Goal: Find specific page/section: Find specific page/section

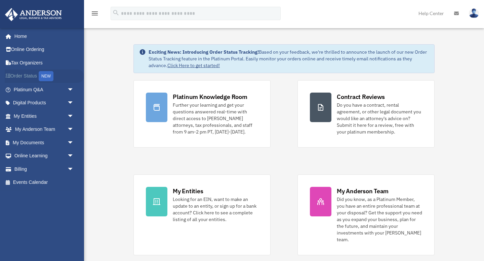
click at [30, 76] on link "Order Status NEW" at bounding box center [44, 77] width 79 height 14
click at [20, 37] on link "Home" at bounding box center [44, 36] width 79 height 13
click at [31, 63] on link "Tax Organizers" at bounding box center [44, 62] width 79 height 13
click at [42, 12] on img at bounding box center [33, 14] width 61 height 13
click at [73, 99] on span "arrow_drop_down" at bounding box center [73, 103] width 13 height 14
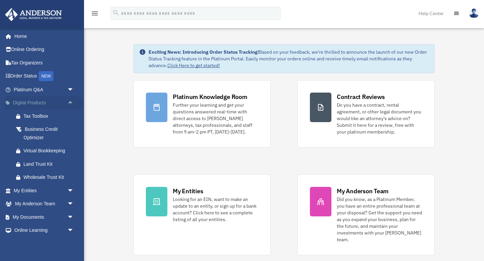
click at [73, 101] on span "arrow_drop_up" at bounding box center [73, 103] width 13 height 14
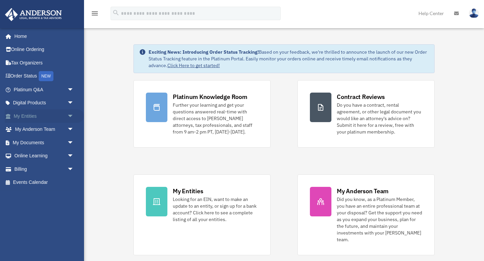
click at [70, 116] on span "arrow_drop_down" at bounding box center [73, 116] width 13 height 14
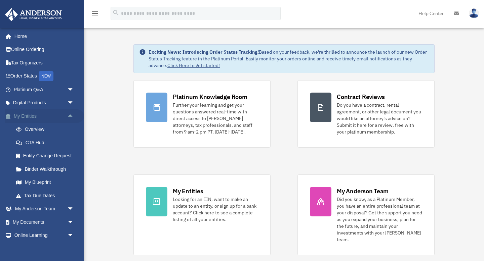
click at [70, 116] on span "arrow_drop_up" at bounding box center [73, 116] width 13 height 14
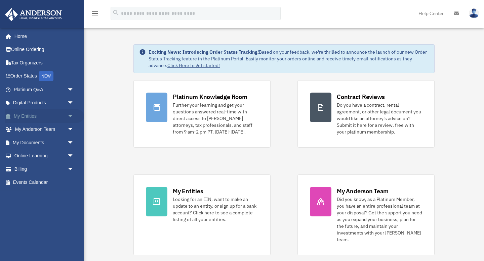
click at [70, 116] on span "arrow_drop_down" at bounding box center [73, 116] width 13 height 14
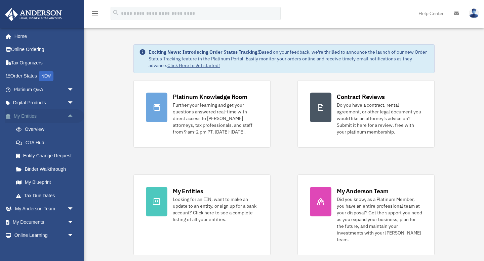
click at [70, 116] on span "arrow_drop_up" at bounding box center [73, 116] width 13 height 14
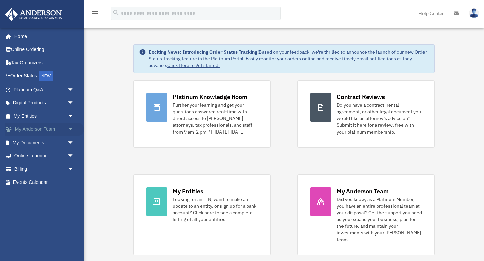
click at [70, 127] on span "arrow_drop_down" at bounding box center [73, 130] width 13 height 14
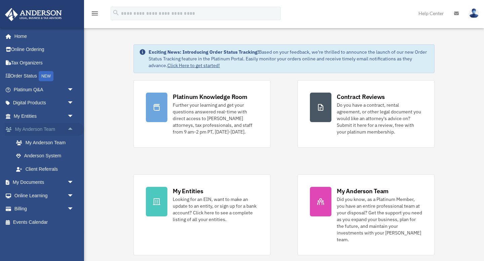
click at [72, 131] on span "arrow_drop_up" at bounding box center [73, 130] width 13 height 14
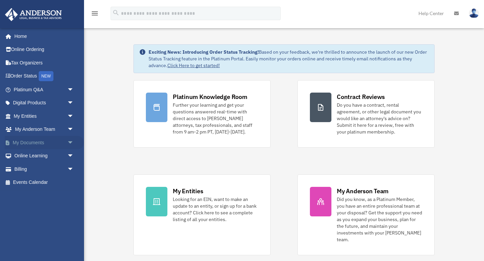
click at [72, 148] on span "arrow_drop_down" at bounding box center [73, 143] width 13 height 14
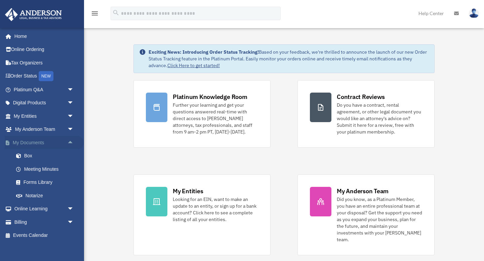
click at [71, 148] on span "arrow_drop_up" at bounding box center [73, 143] width 13 height 14
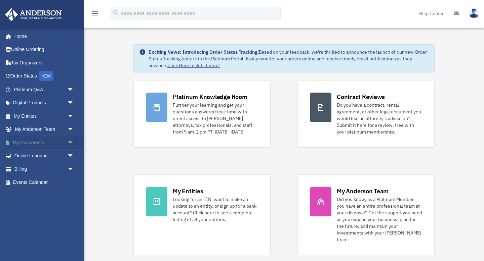
click at [71, 148] on span "arrow_drop_down" at bounding box center [73, 143] width 13 height 14
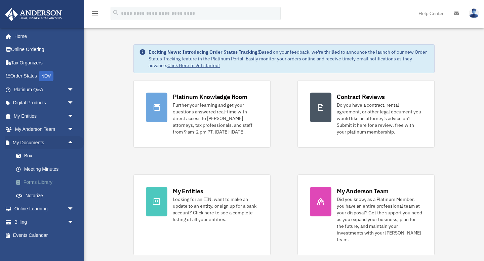
click at [47, 184] on link "Forms Library" at bounding box center [46, 182] width 75 height 13
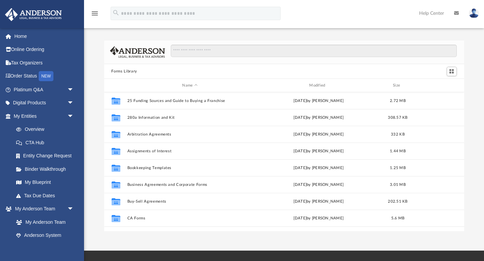
scroll to position [152, 360]
click at [26, 37] on link "Home" at bounding box center [44, 36] width 79 height 13
